Goal: Understand process/instructions: Learn about a topic

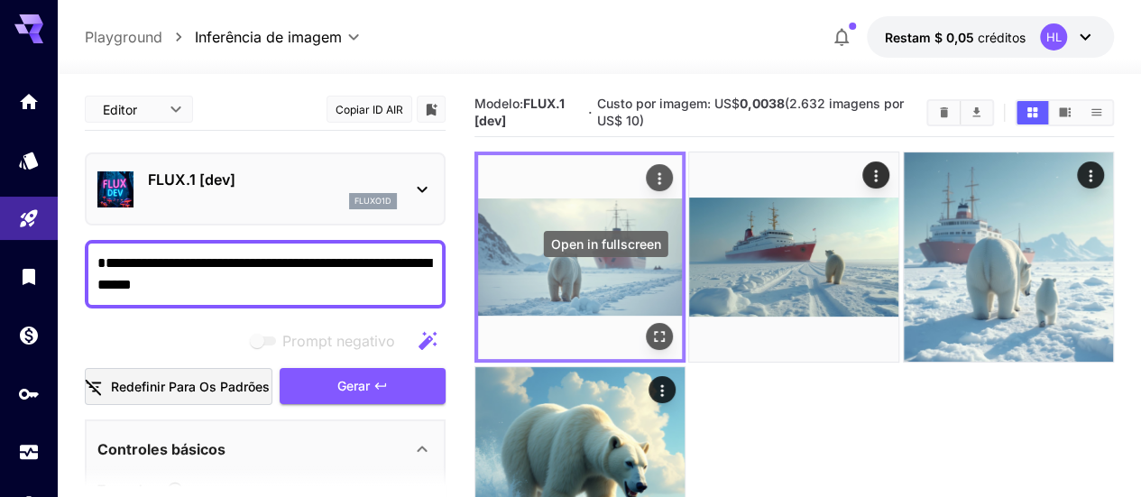
click at [650, 328] on icon "Abrir em tela cheia" at bounding box center [659, 337] width 18 height 18
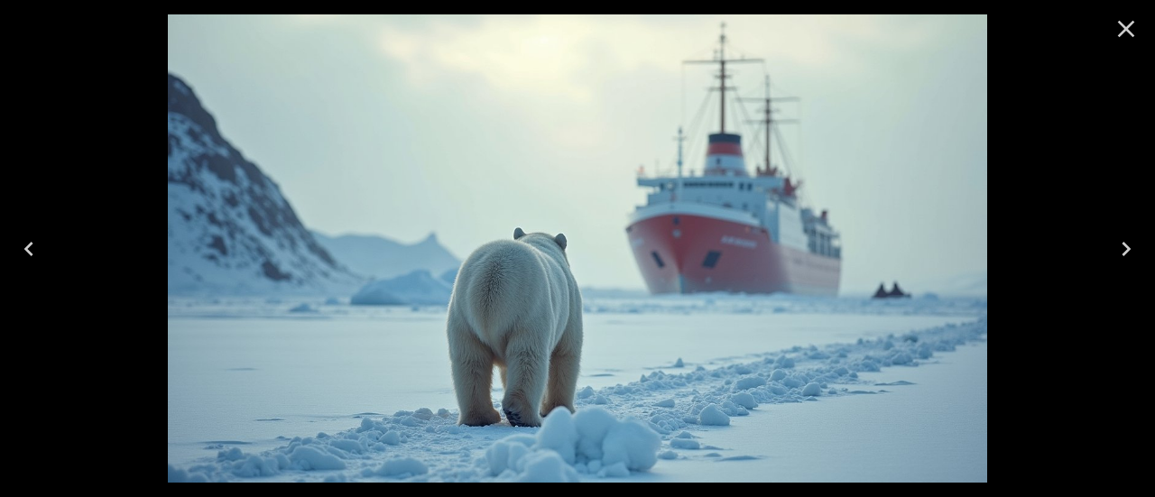
click at [1118, 252] on icon "Next" at bounding box center [1125, 249] width 29 height 29
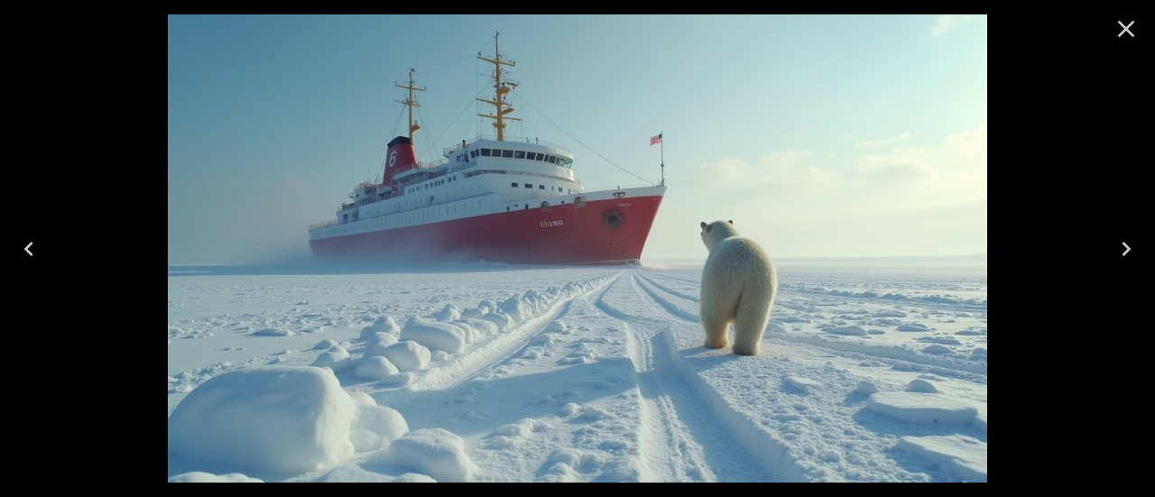
click at [1118, 252] on icon "Next" at bounding box center [1125, 249] width 29 height 29
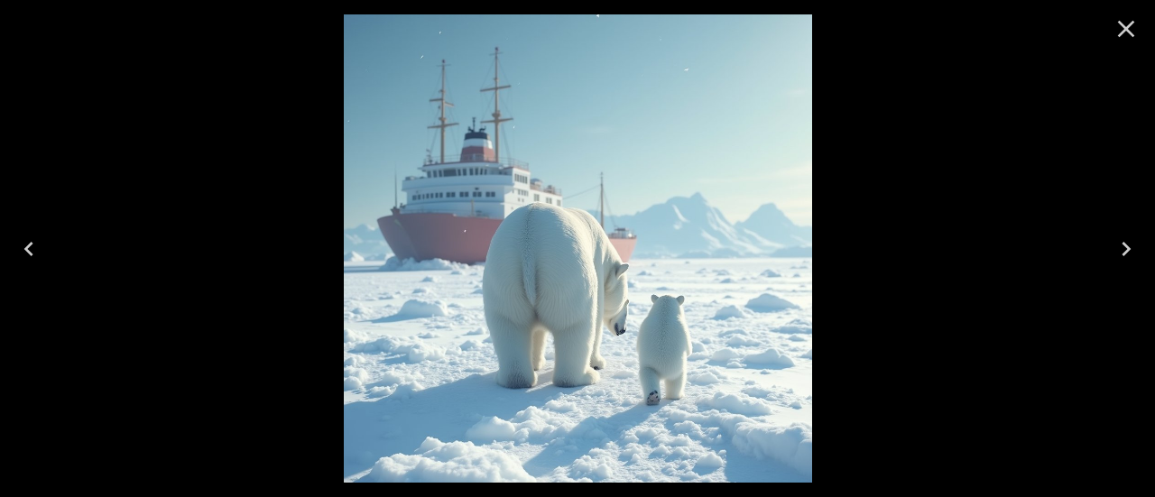
click at [1118, 252] on icon "Next" at bounding box center [1125, 249] width 29 height 29
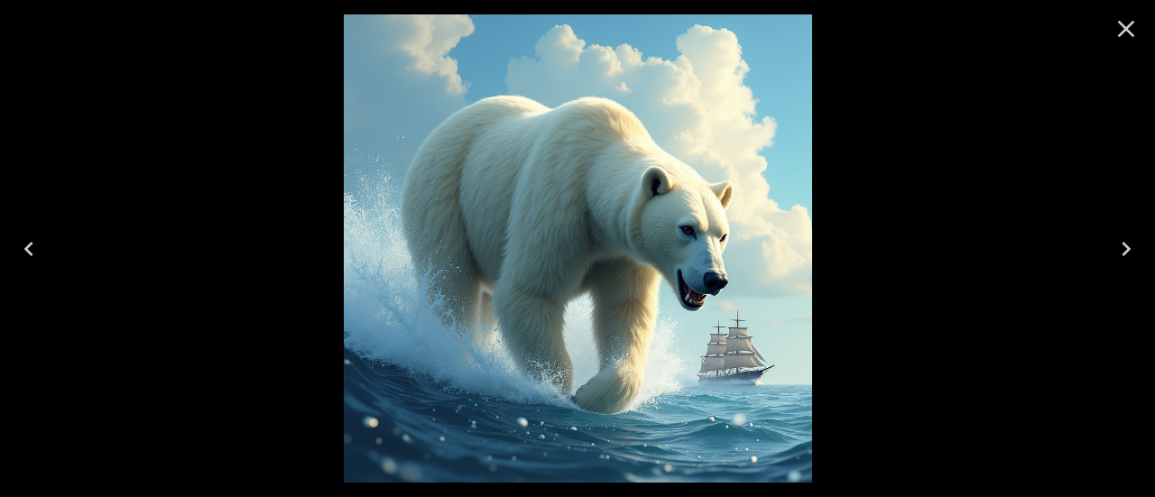
click at [1118, 252] on icon "Next" at bounding box center [1125, 249] width 29 height 29
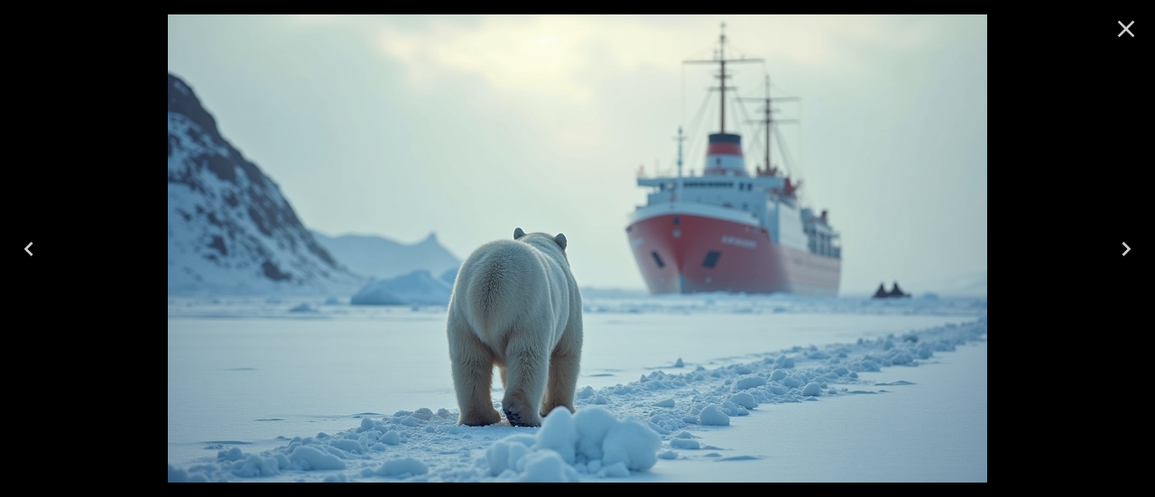
click at [1118, 252] on icon "Next" at bounding box center [1125, 249] width 29 height 29
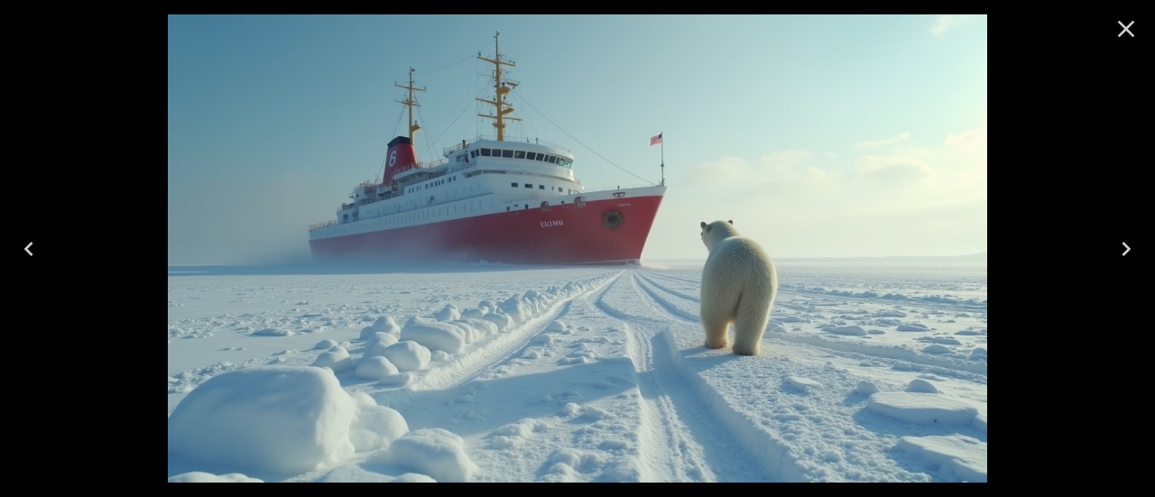
click at [1118, 252] on icon "Next" at bounding box center [1125, 249] width 29 height 29
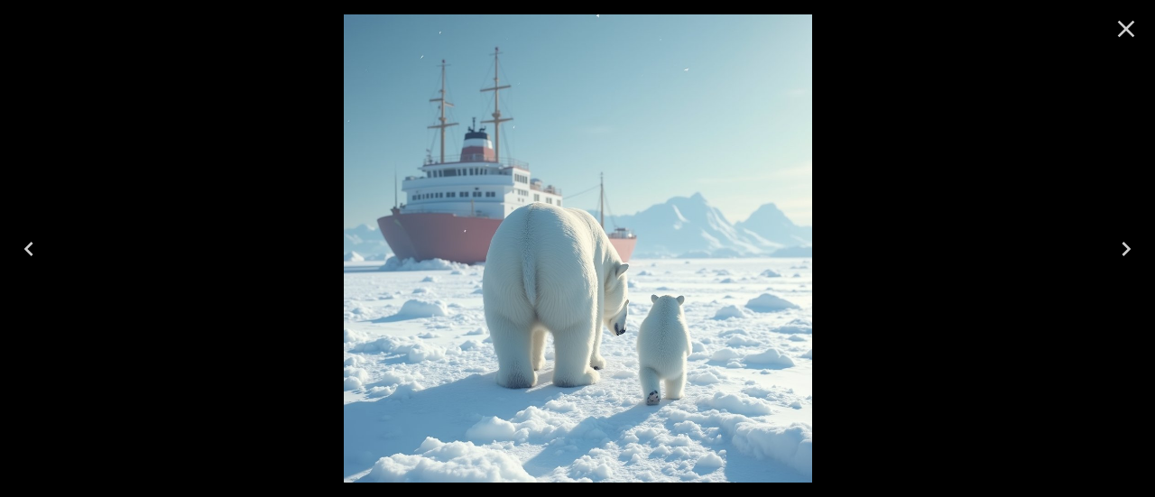
click at [1118, 252] on icon "Next" at bounding box center [1125, 249] width 29 height 29
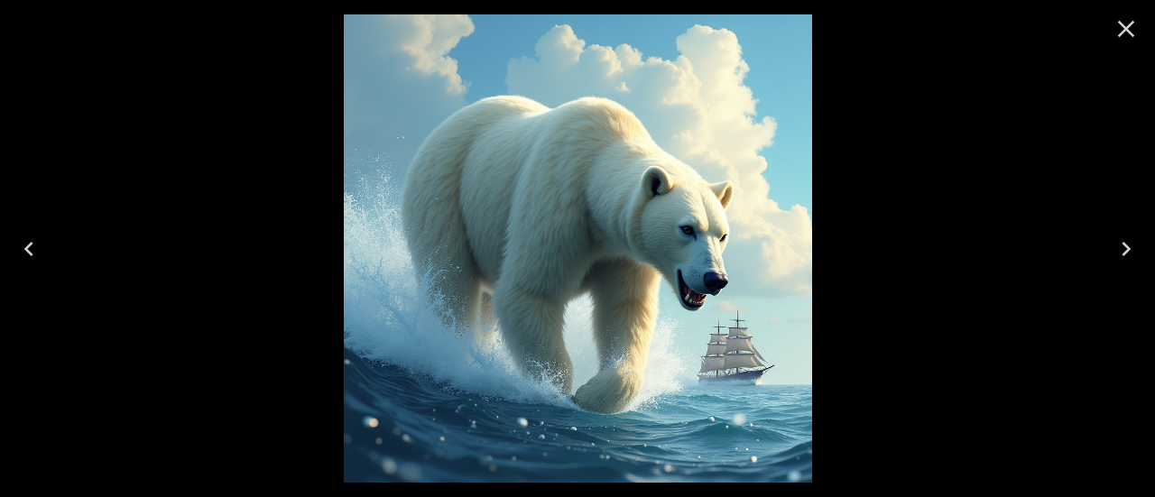
click at [1118, 252] on icon "Next" at bounding box center [1125, 249] width 29 height 29
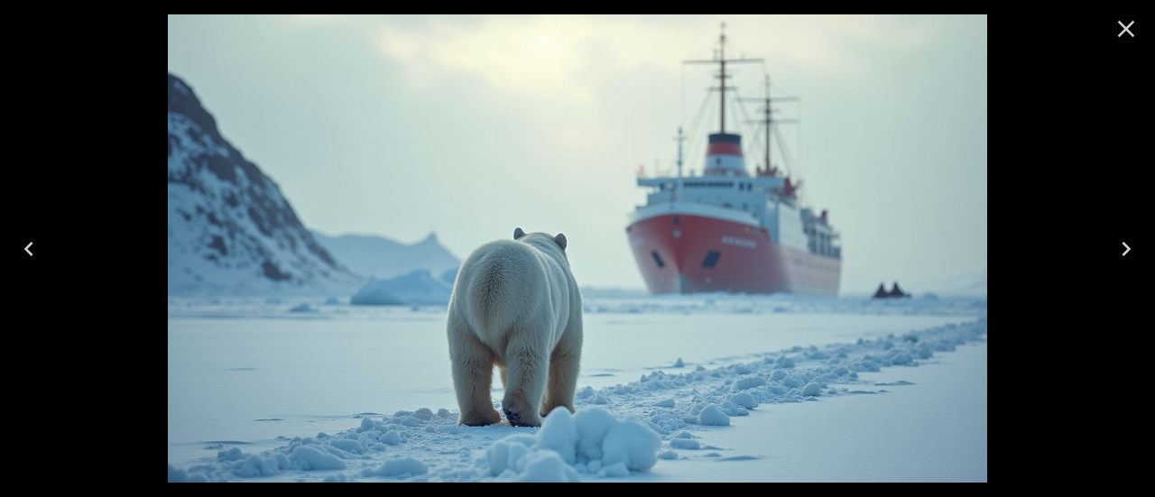
click at [1118, 252] on icon "Next" at bounding box center [1125, 249] width 29 height 29
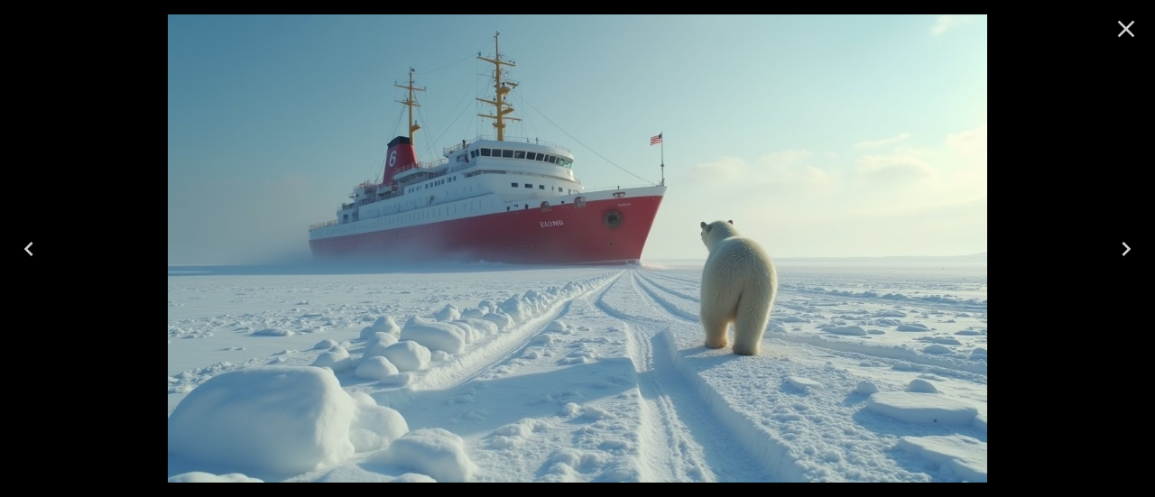
click at [1118, 252] on icon "Next" at bounding box center [1125, 249] width 29 height 29
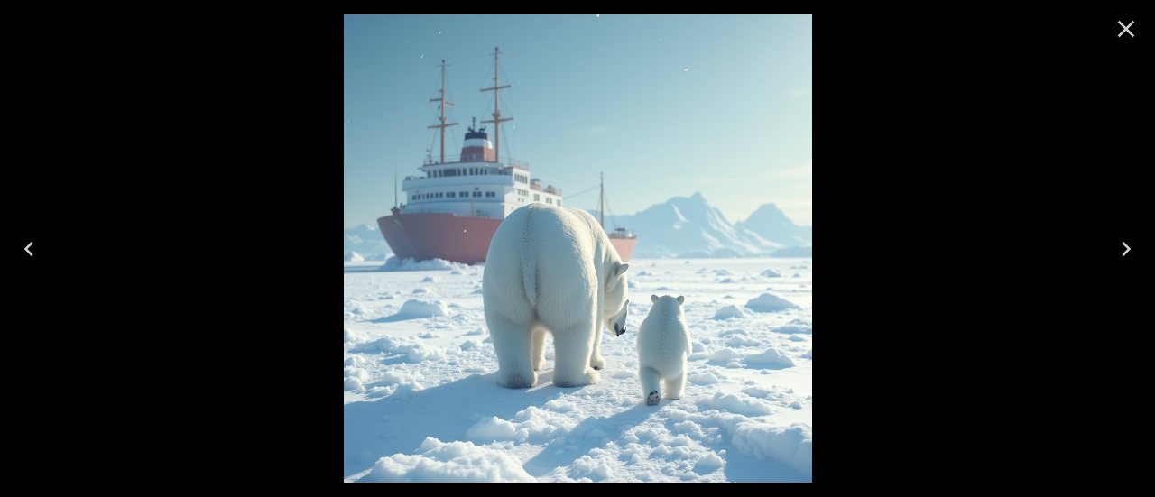
click at [1127, 250] on icon "Next" at bounding box center [1125, 249] width 9 height 14
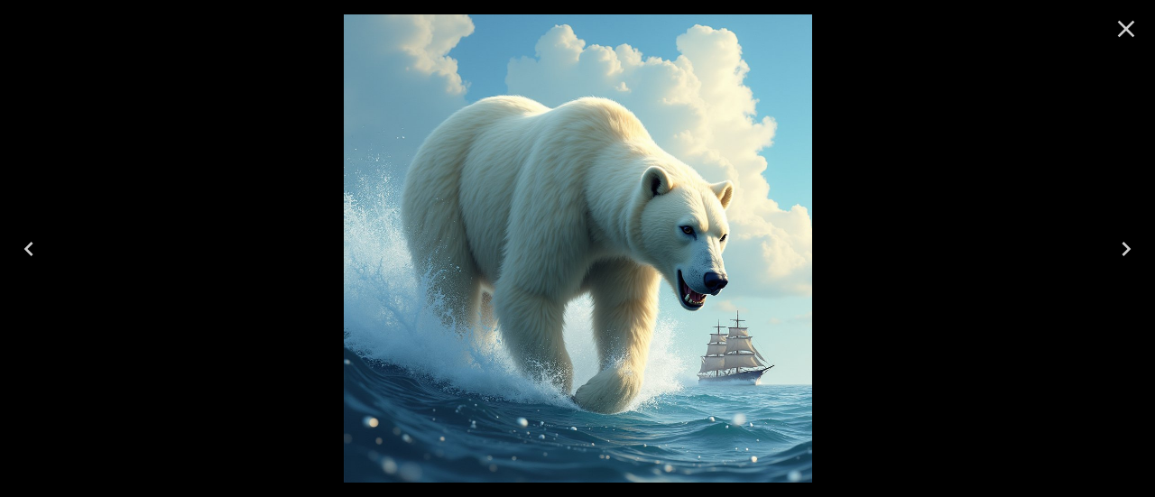
click at [1127, 250] on icon "Next" at bounding box center [1125, 249] width 9 height 14
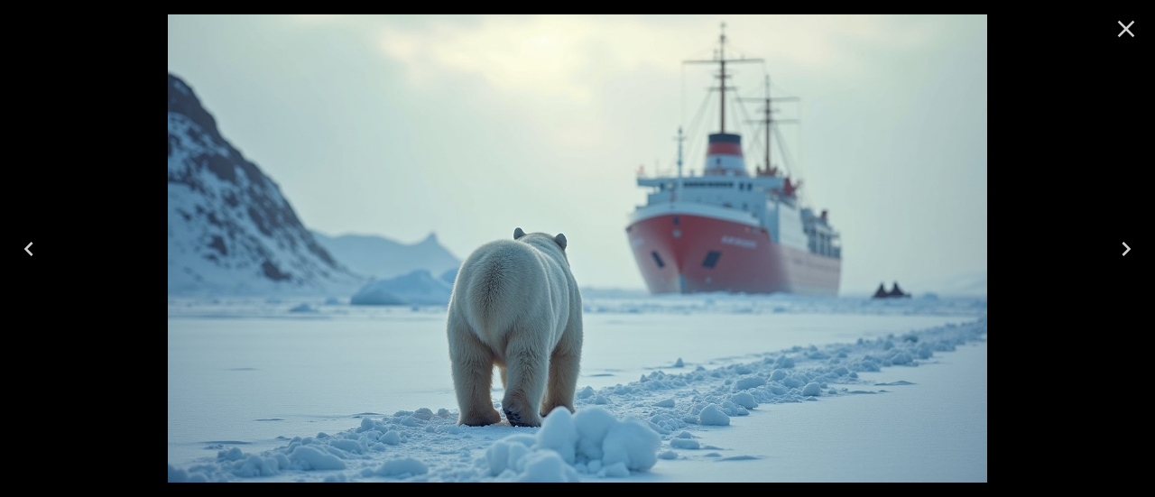
click at [1127, 250] on icon "Next" at bounding box center [1125, 249] width 9 height 14
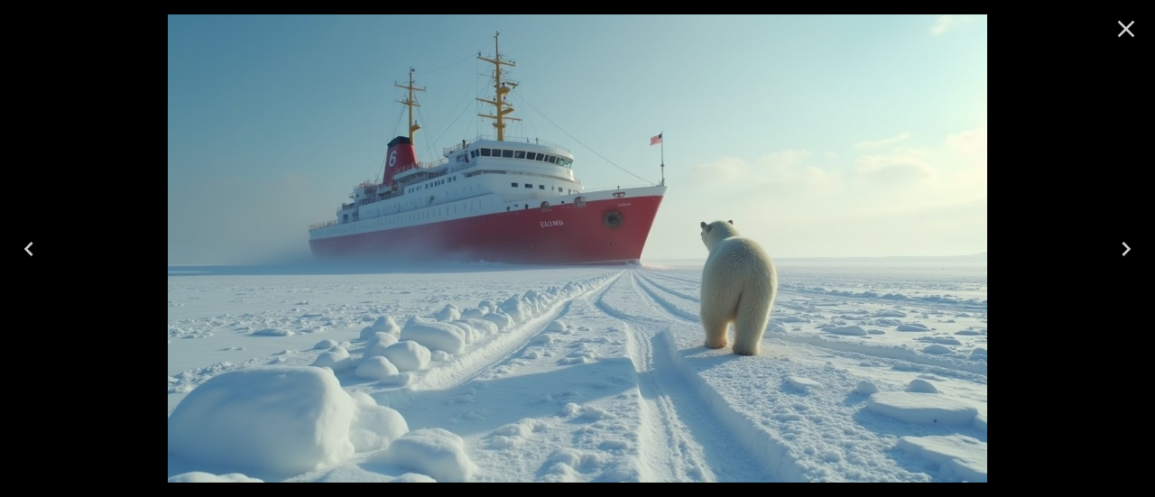
click at [1127, 250] on icon "Next" at bounding box center [1125, 249] width 9 height 14
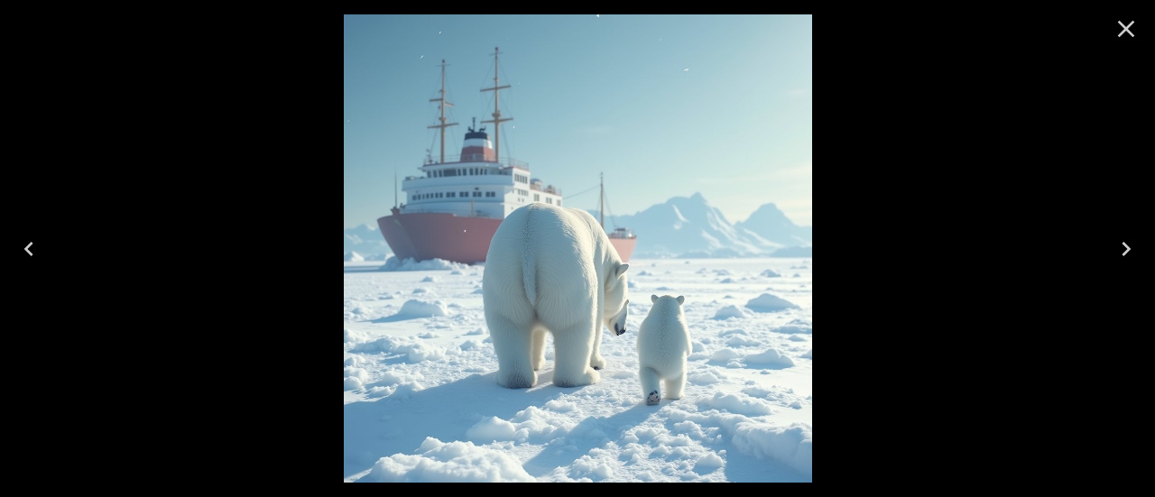
click at [1127, 250] on icon "Next" at bounding box center [1125, 249] width 9 height 14
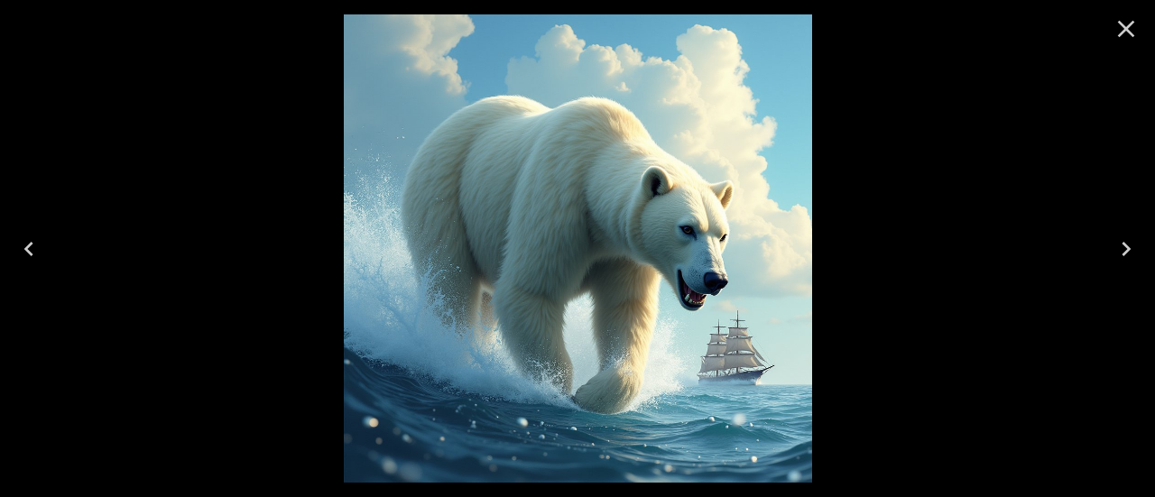
click at [1127, 250] on icon "Next" at bounding box center [1125, 249] width 9 height 14
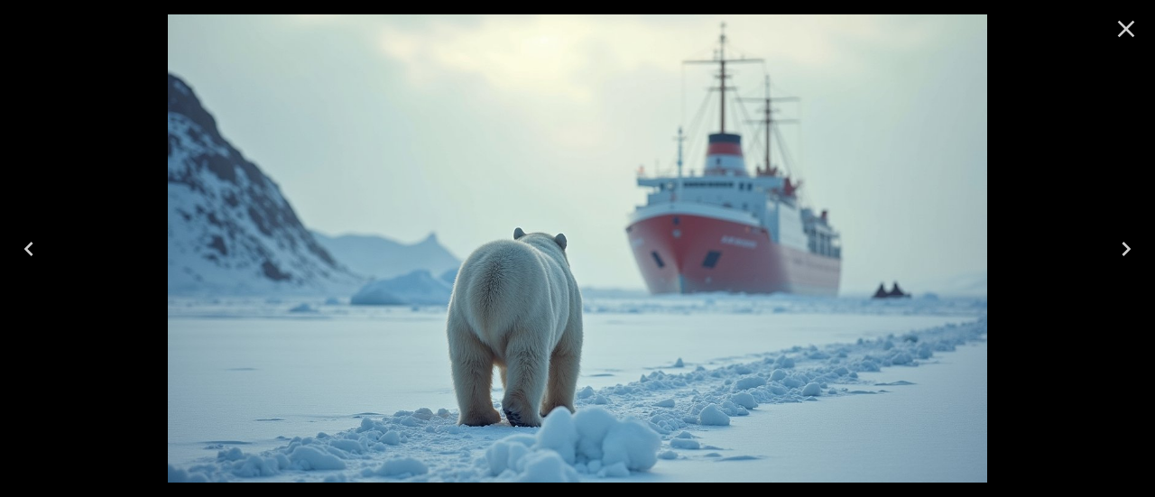
click at [1127, 250] on icon "Next" at bounding box center [1125, 249] width 9 height 14
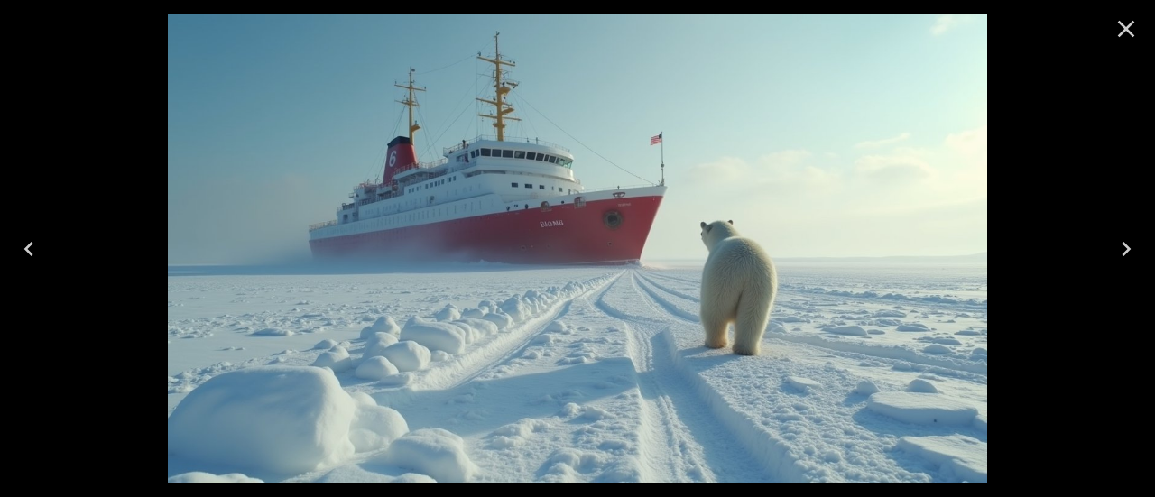
click at [1127, 250] on icon "Next" at bounding box center [1125, 249] width 9 height 14
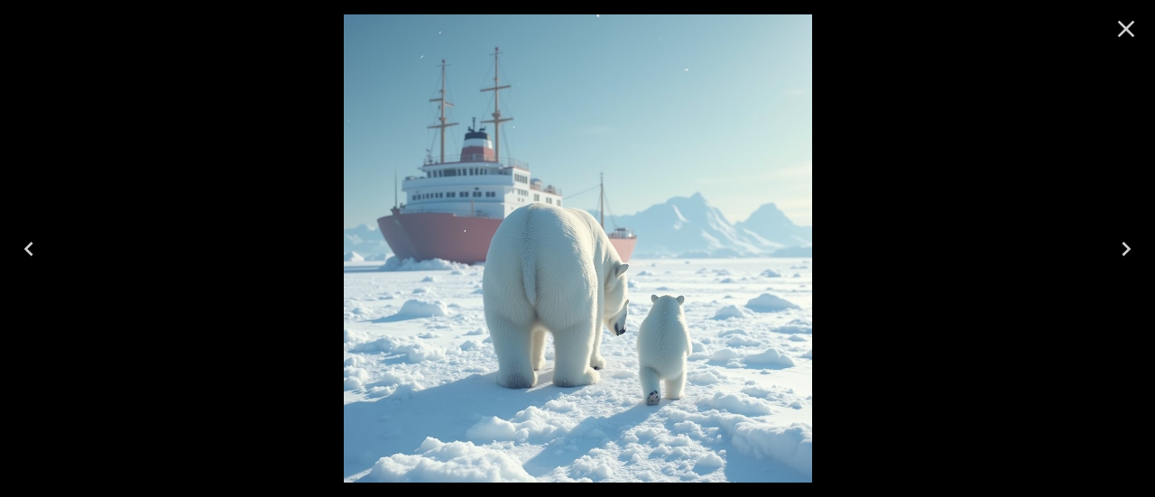
click at [1118, 31] on icon "Close" at bounding box center [1125, 28] width 29 height 29
